Goal: Transaction & Acquisition: Register for event/course

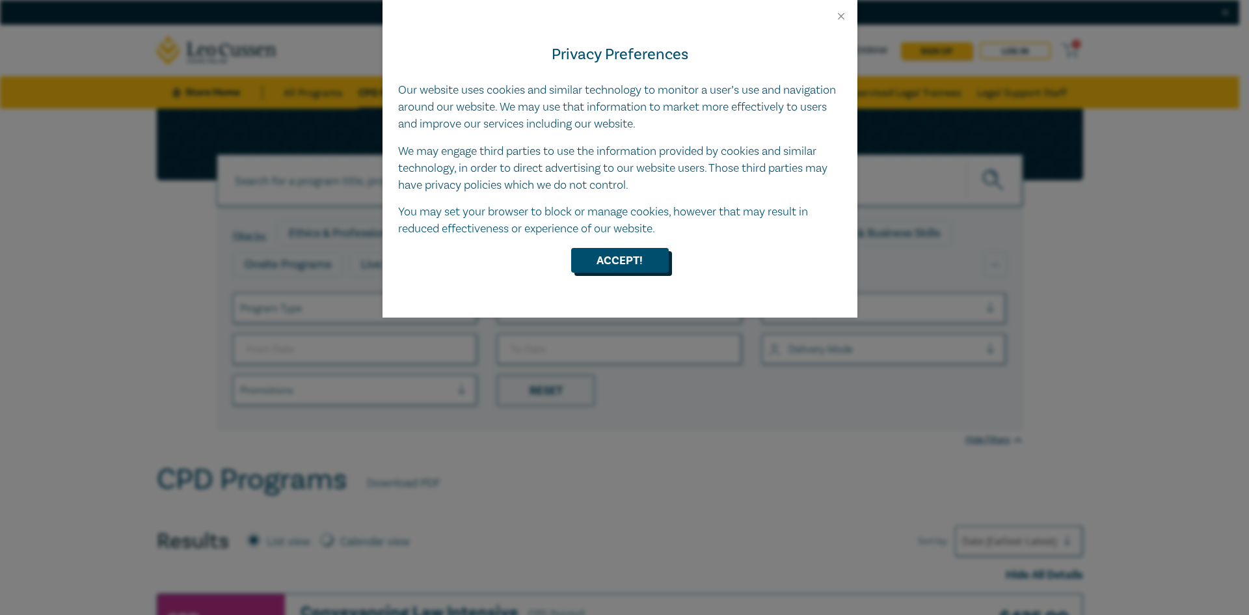
click at [622, 257] on button "Accept!" at bounding box center [620, 260] width 98 height 25
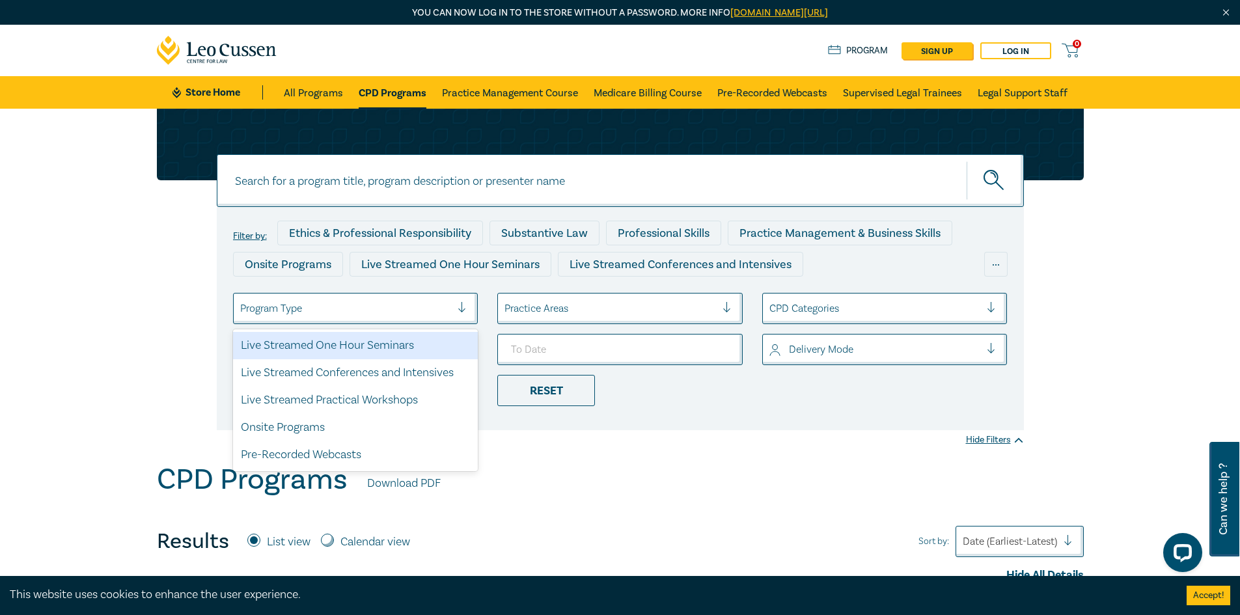
click at [461, 310] on div at bounding box center [467, 308] width 20 height 13
drag, startPoint x: 769, startPoint y: 510, endPoint x: 770, endPoint y: 468, distance: 41.7
click at [463, 310] on div at bounding box center [467, 308] width 20 height 13
click at [418, 343] on div "Live Streamed One Hour Seminars" at bounding box center [355, 345] width 245 height 27
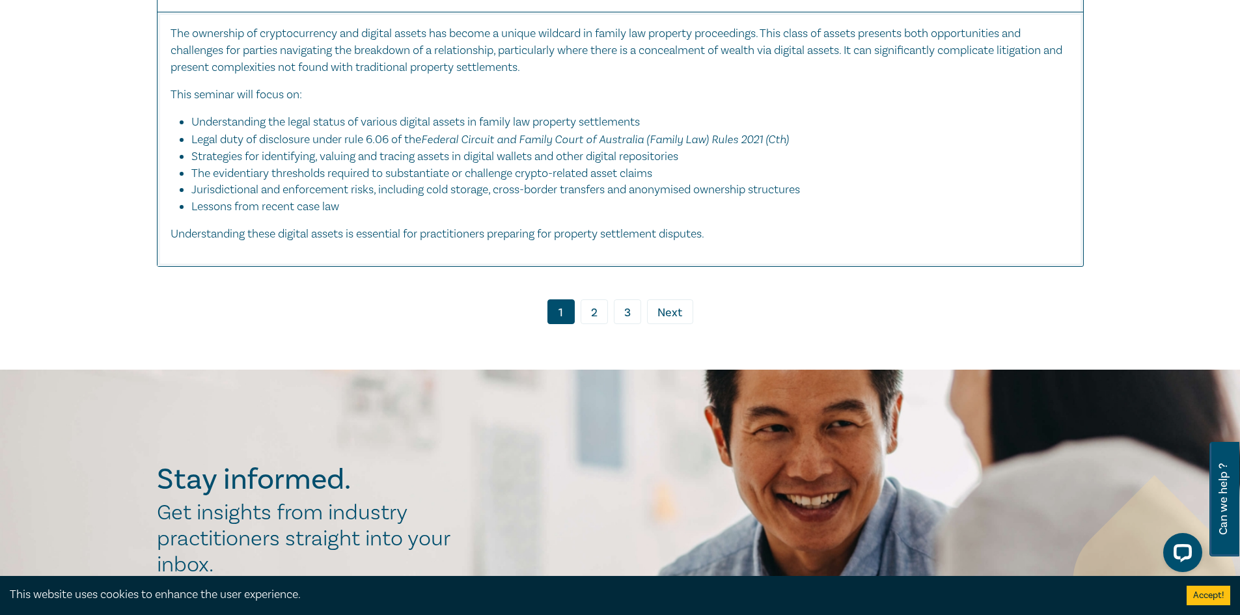
scroll to position [6605, 0]
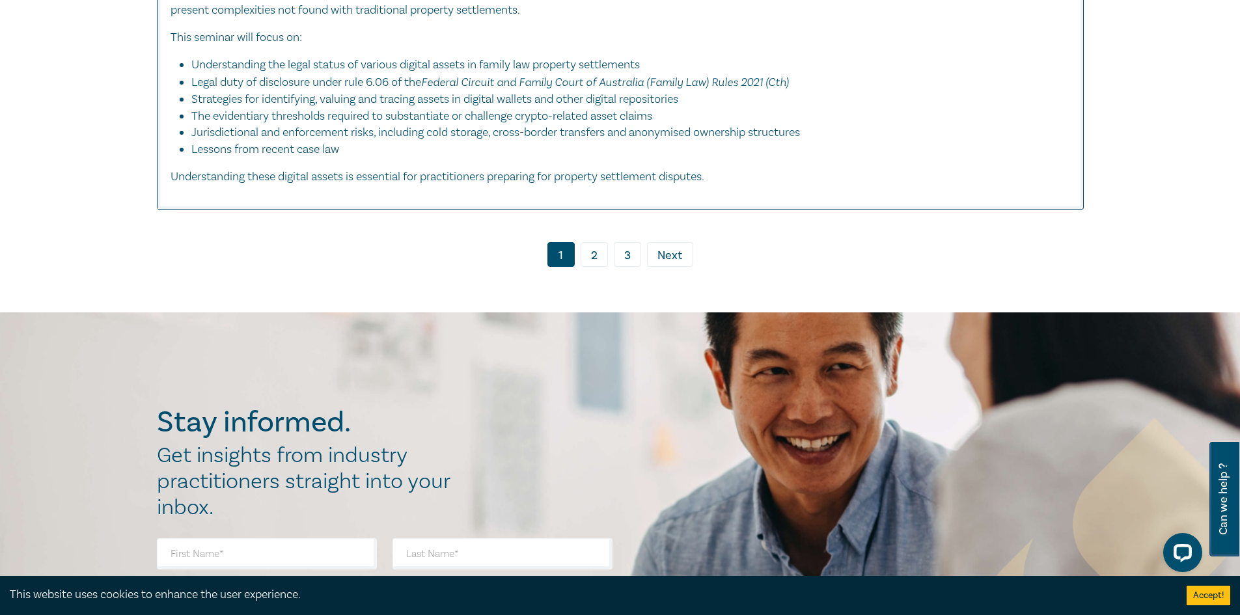
click at [595, 263] on link "2" at bounding box center [593, 254] width 27 height 25
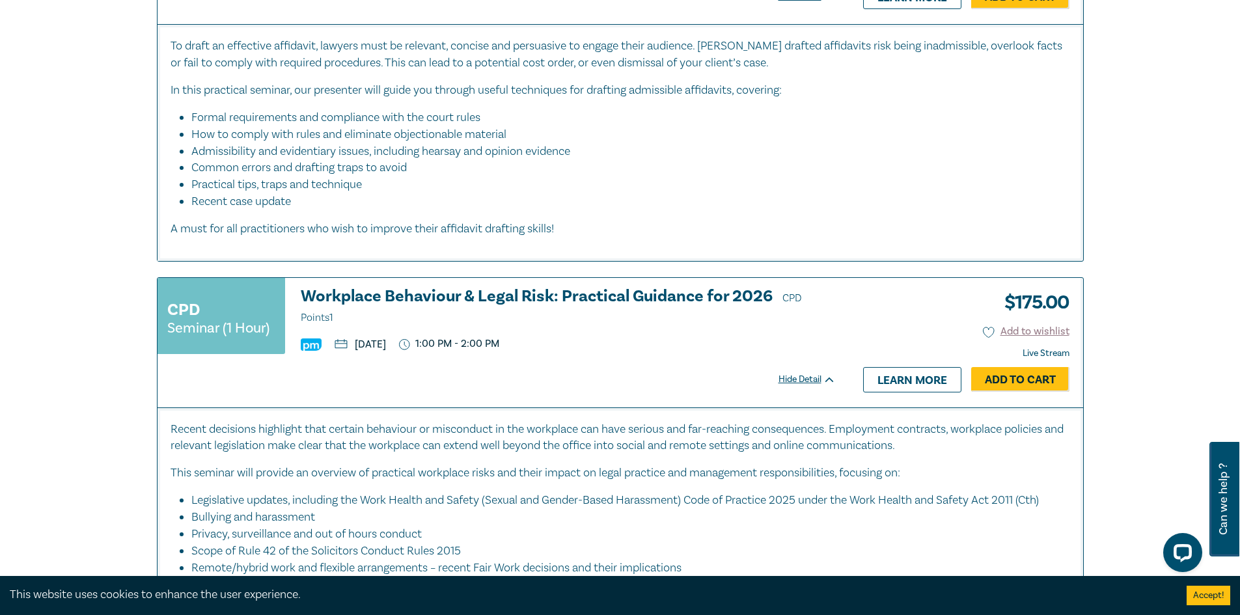
scroll to position [4458, 0]
